Goal: Information Seeking & Learning: Learn about a topic

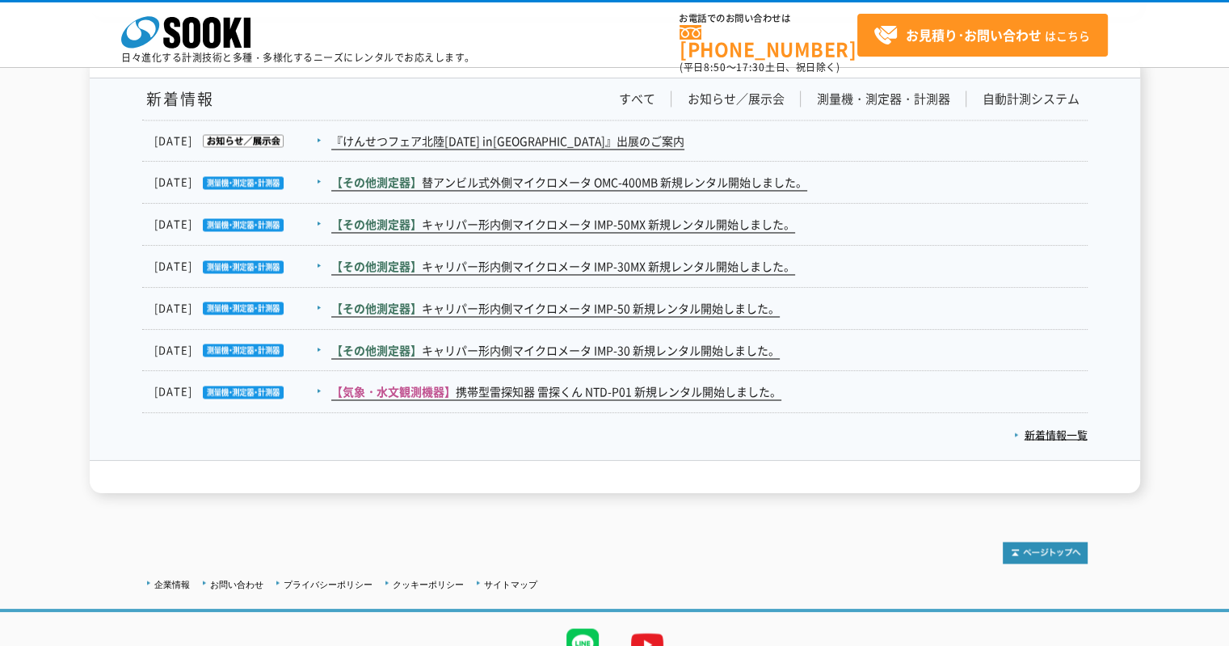
scroll to position [2742, 0]
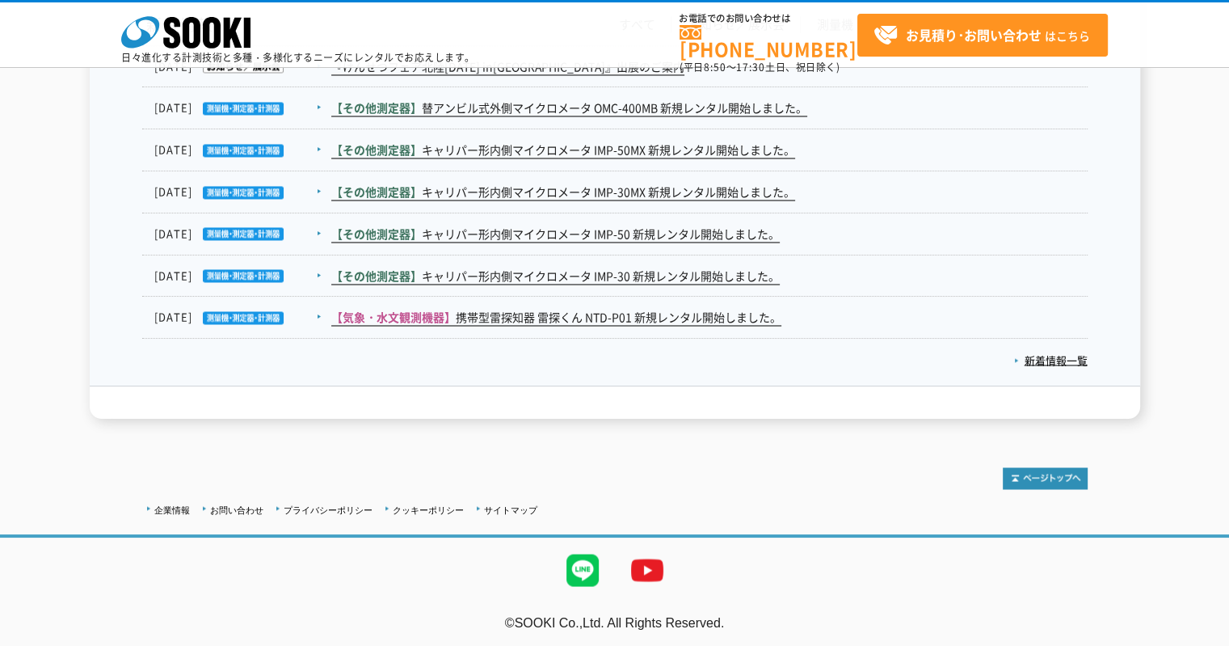
drag, startPoint x: 491, startPoint y: 618, endPoint x: 845, endPoint y: 620, distance: 354.0
click at [797, 617] on address "©SOOKI Co.,Ltd. All Rights Reserved." at bounding box center [614, 622] width 1229 height 17
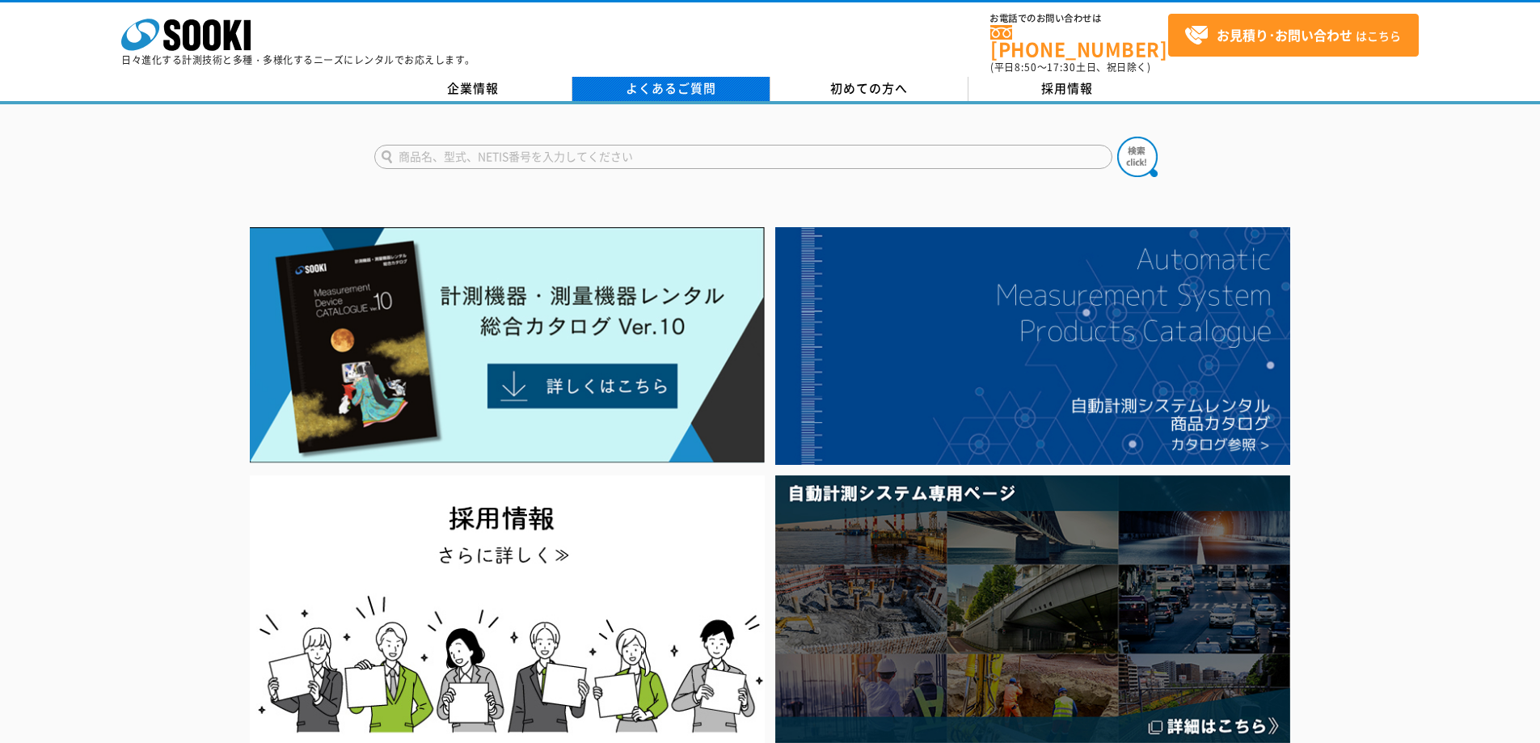
click at [677, 77] on link "よくあるご質問" at bounding box center [671, 89] width 198 height 24
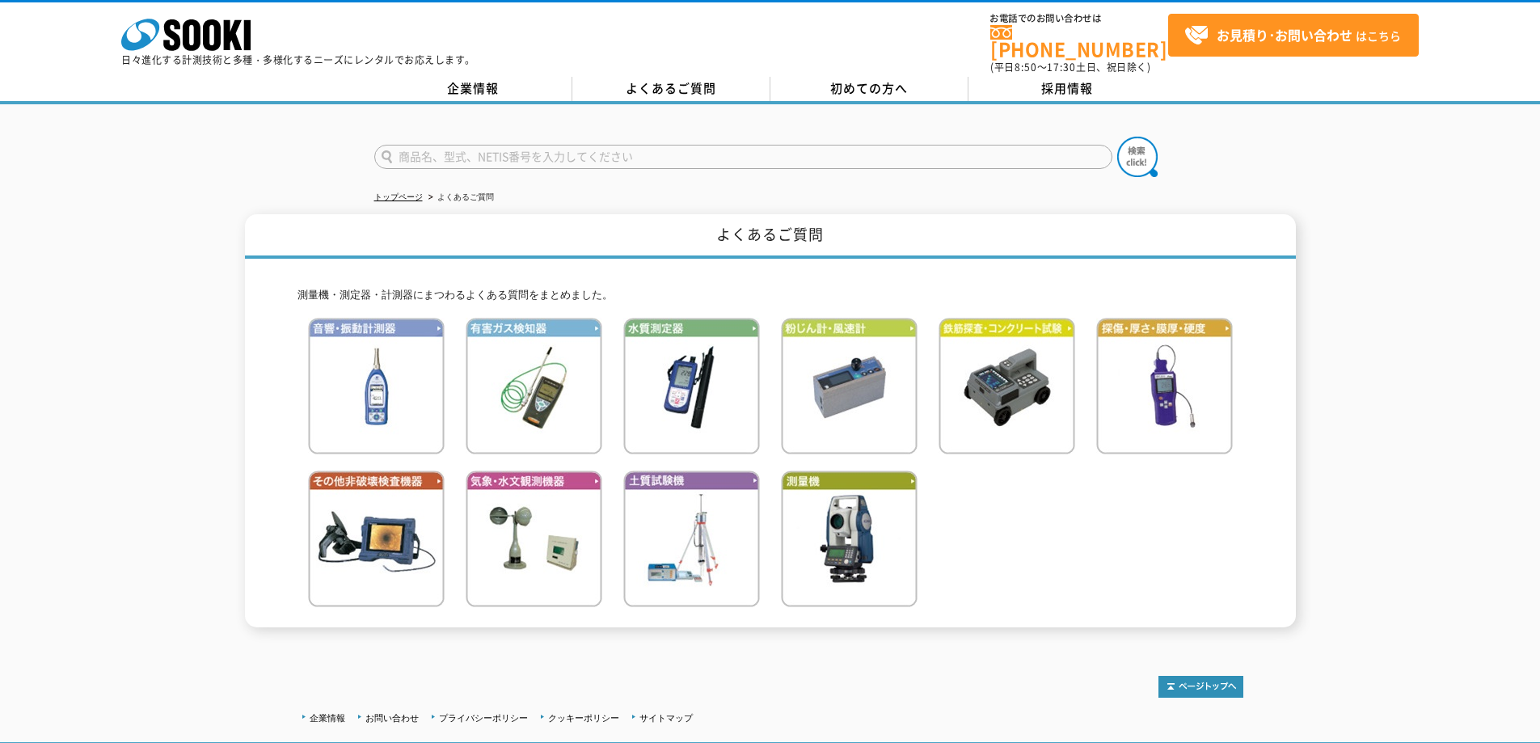
click at [546, 398] on img at bounding box center [534, 386] width 137 height 137
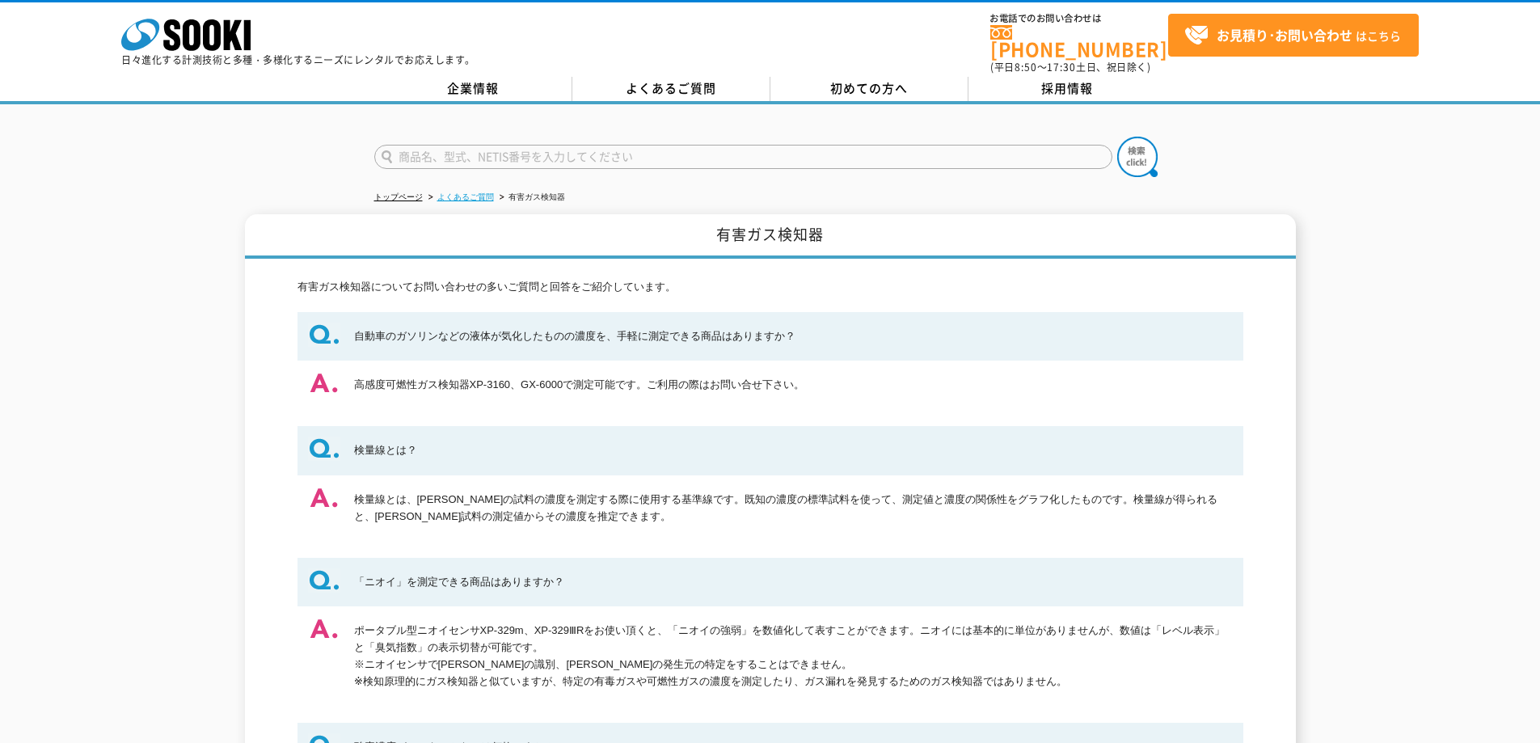
click at [467, 192] on link "よくあるご質問" at bounding box center [465, 196] width 57 height 9
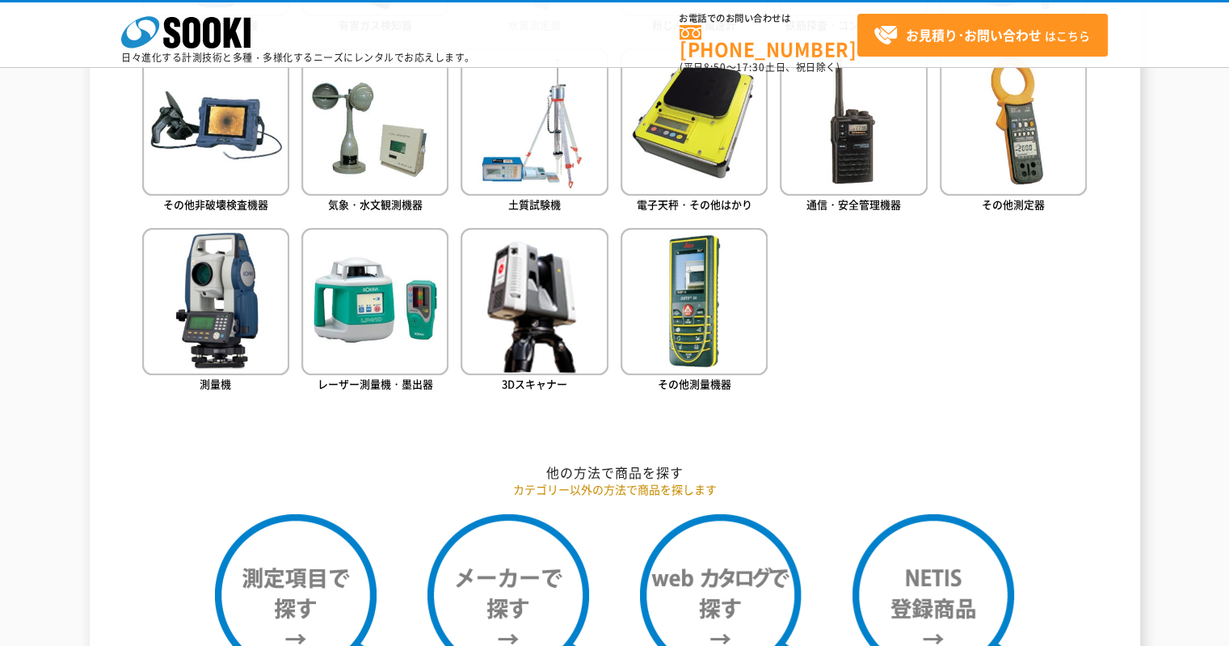
scroll to position [640, 0]
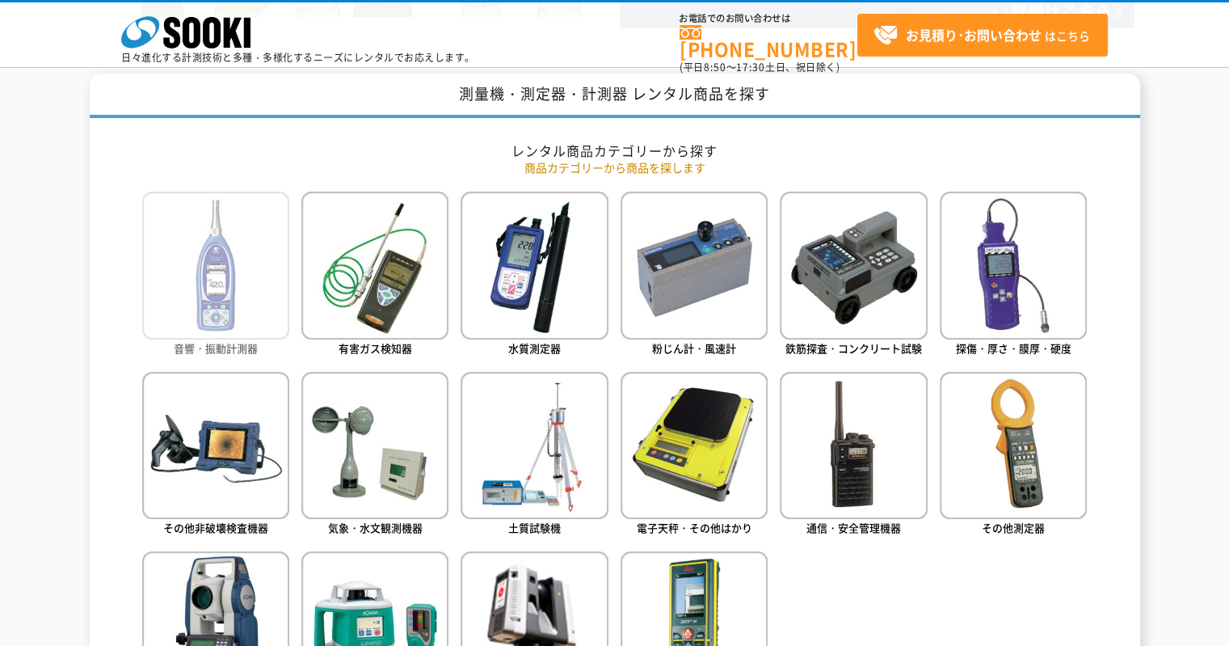
click at [207, 269] on img at bounding box center [215, 265] width 147 height 147
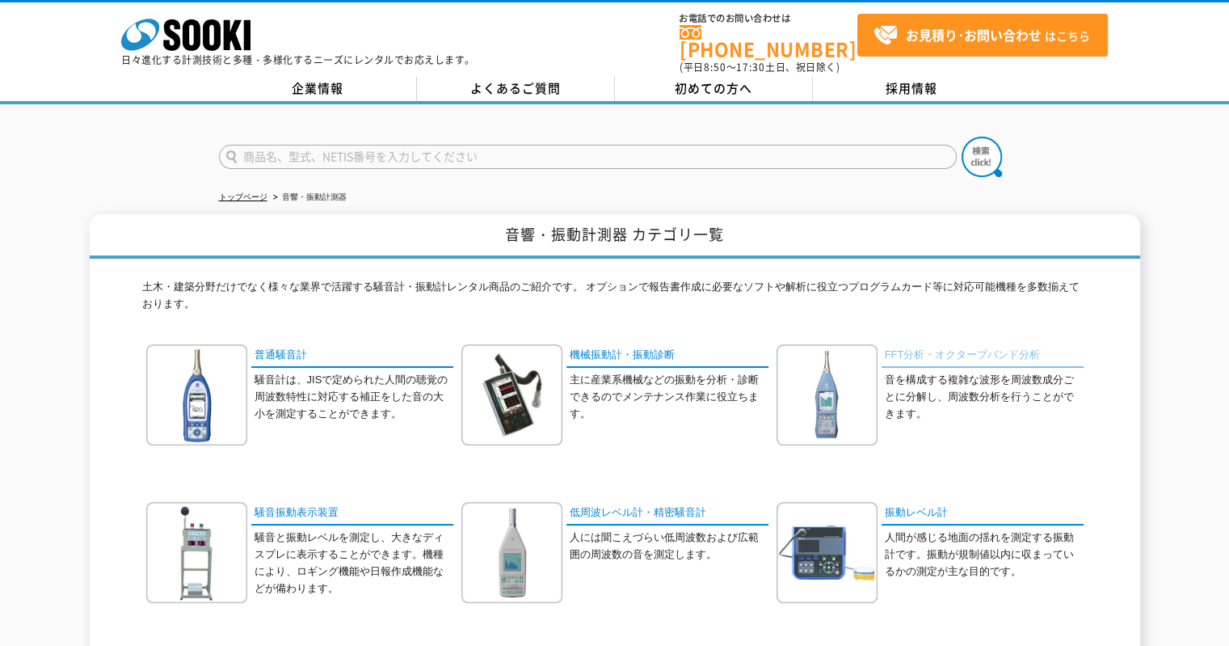
click at [1012, 344] on link "FFT分析・オクターブバンド分析" at bounding box center [983, 355] width 202 height 23
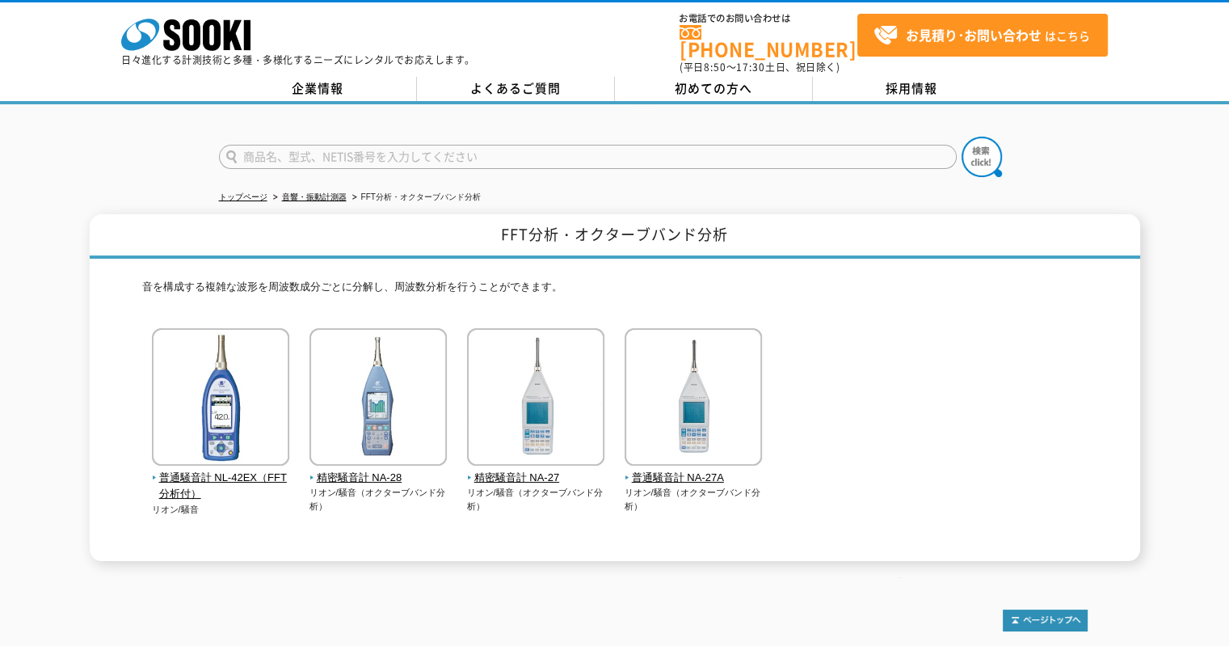
drag, startPoint x: 723, startPoint y: 306, endPoint x: 734, endPoint y: 279, distance: 29.7
click at [726, 299] on div "音を構成する複雑な波形を周波数成分ごとに分解し、周波数分析を行うことができます。 普通騒音計 NL-42EX（FFT分析付） リオン/騒音" at bounding box center [615, 410] width 946 height 302
click at [552, 145] on input "text" at bounding box center [588, 157] width 738 height 24
type input "歯"
type input "ハ"
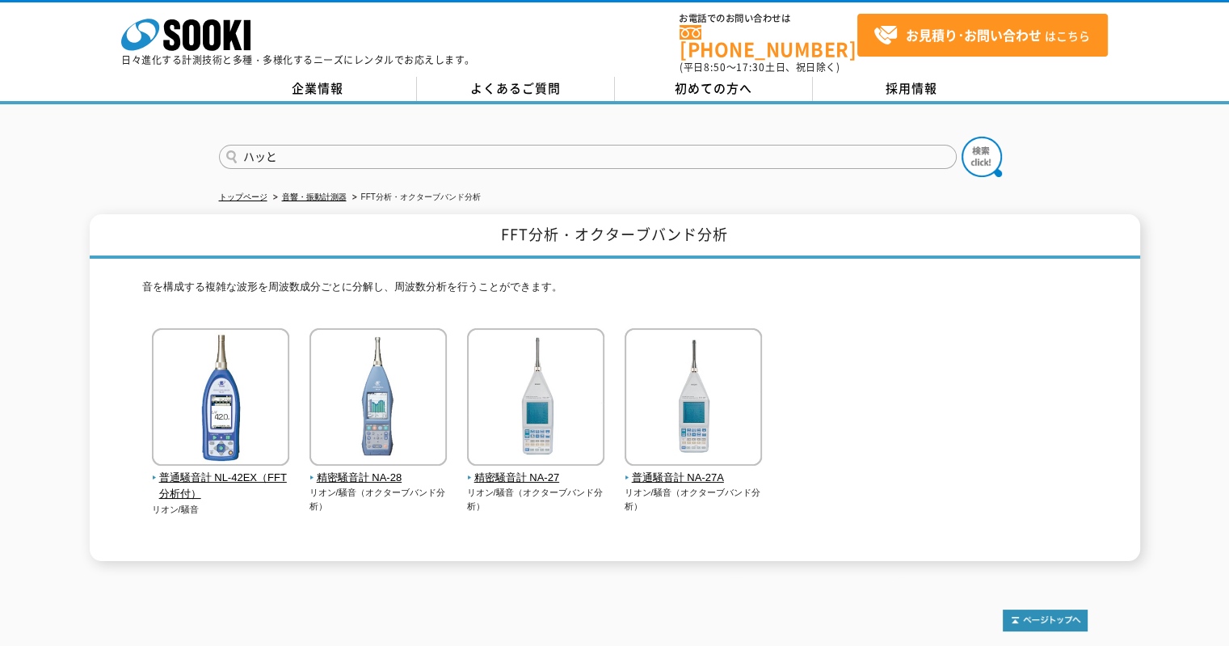
type input "ハッと"
click at [962, 137] on button at bounding box center [982, 157] width 40 height 40
